Goal: Navigation & Orientation: Find specific page/section

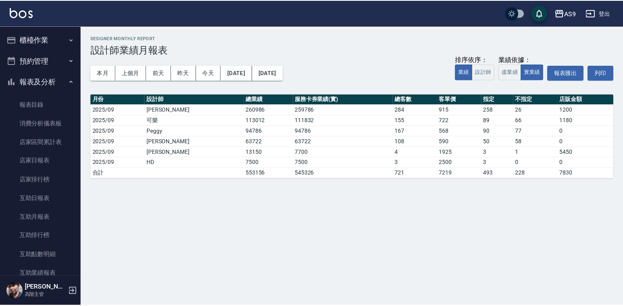
scroll to position [203, 0]
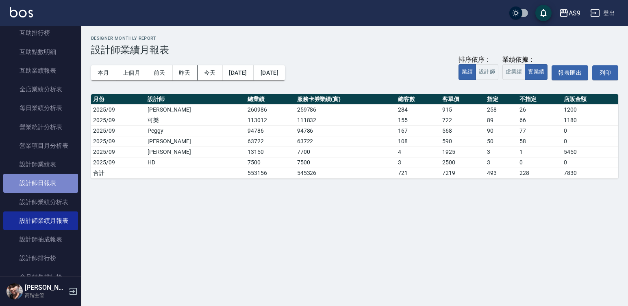
click at [58, 187] on link "設計師日報表" at bounding box center [40, 183] width 75 height 19
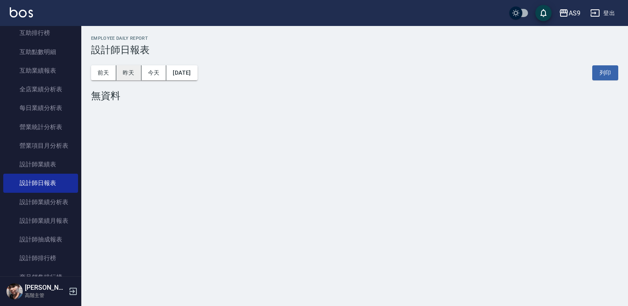
click at [123, 71] on button "昨天" at bounding box center [128, 72] width 25 height 15
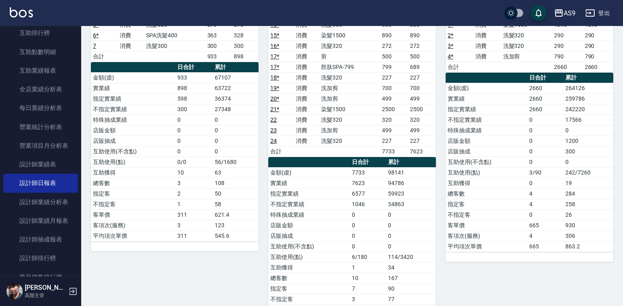
scroll to position [105, 0]
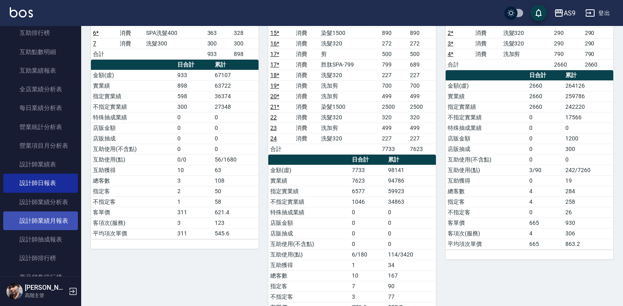
click at [51, 215] on link "設計師業績月報表" at bounding box center [40, 221] width 75 height 19
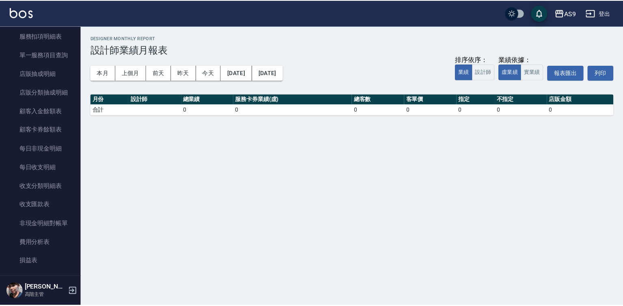
scroll to position [559, 0]
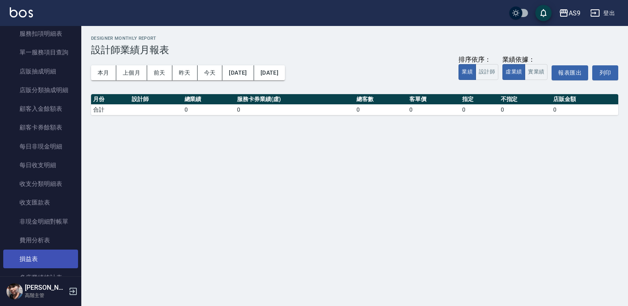
click at [43, 260] on link "損益表" at bounding box center [40, 259] width 75 height 19
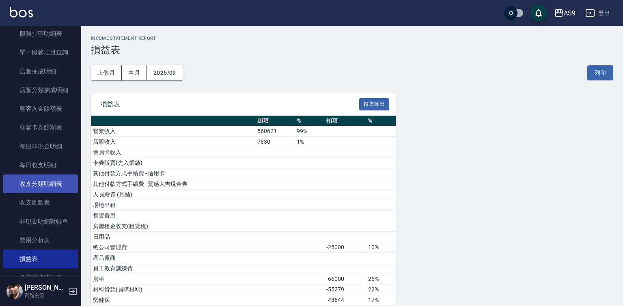
click at [62, 187] on link "收支分類明細表" at bounding box center [40, 184] width 75 height 19
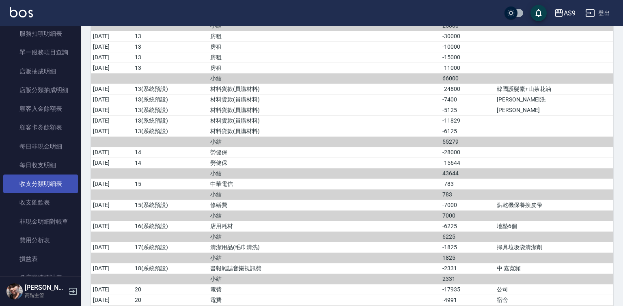
scroll to position [397, 0]
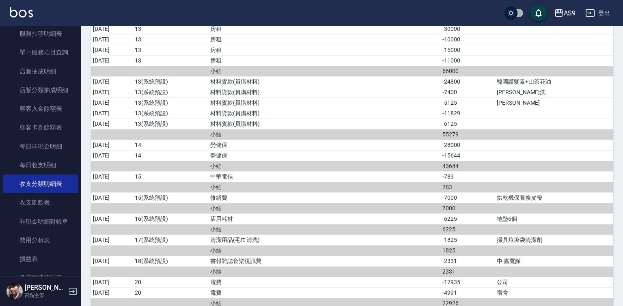
click at [538, 245] on td "a dense table" at bounding box center [554, 250] width 119 height 11
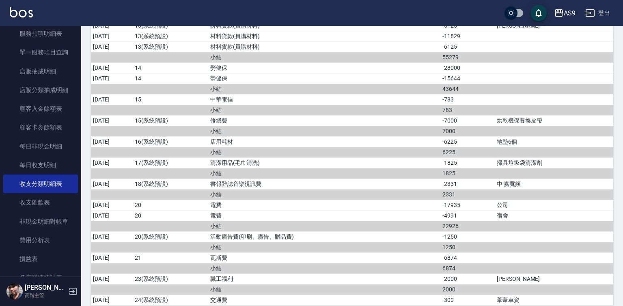
scroll to position [481, 0]
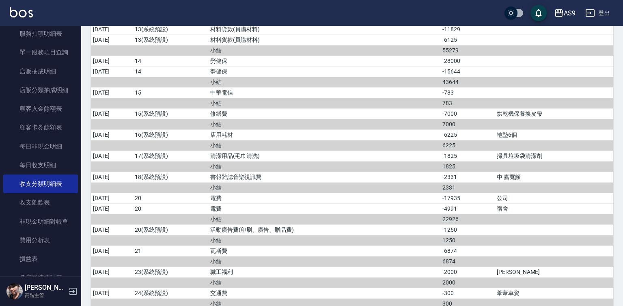
click at [511, 264] on td "a dense table" at bounding box center [554, 261] width 119 height 11
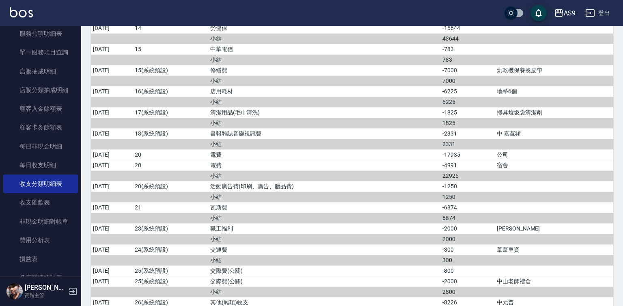
scroll to position [528, 0]
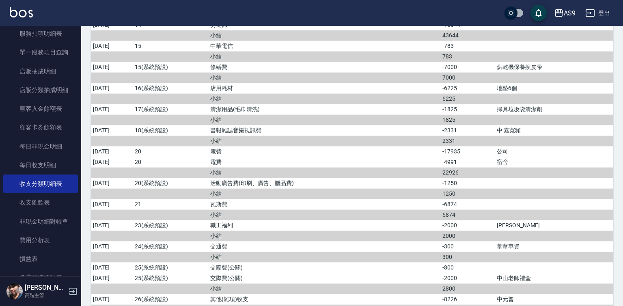
click at [526, 258] on td "a dense table" at bounding box center [554, 257] width 119 height 11
click at [539, 239] on td "a dense table" at bounding box center [554, 236] width 119 height 11
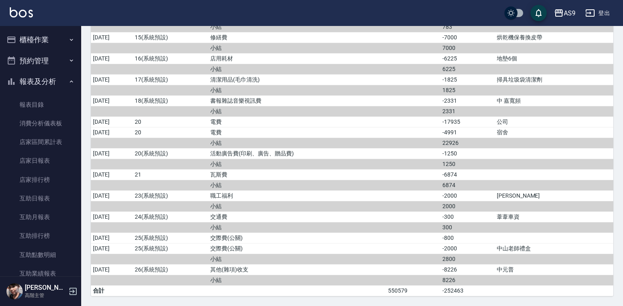
scroll to position [435, 0]
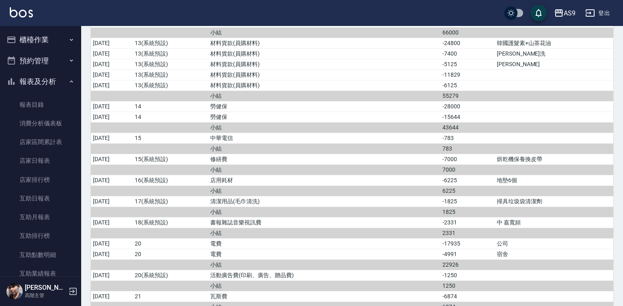
click at [68, 84] on icon "button" at bounding box center [71, 81] width 6 height 6
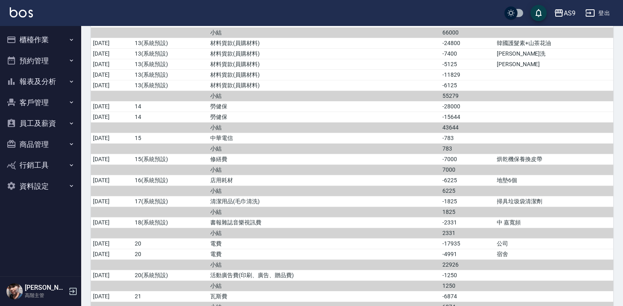
click at [62, 42] on button "櫃檯作業" at bounding box center [40, 39] width 75 height 21
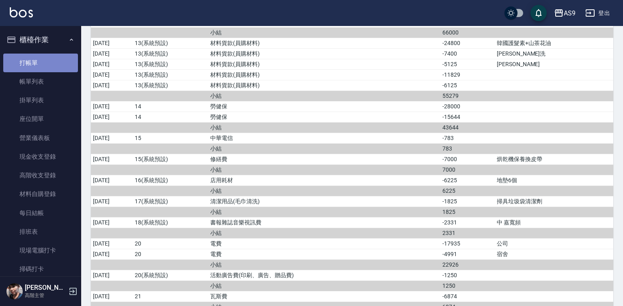
click at [61, 63] on link "打帳單" at bounding box center [40, 63] width 75 height 19
